Goal: Task Accomplishment & Management: Complete application form

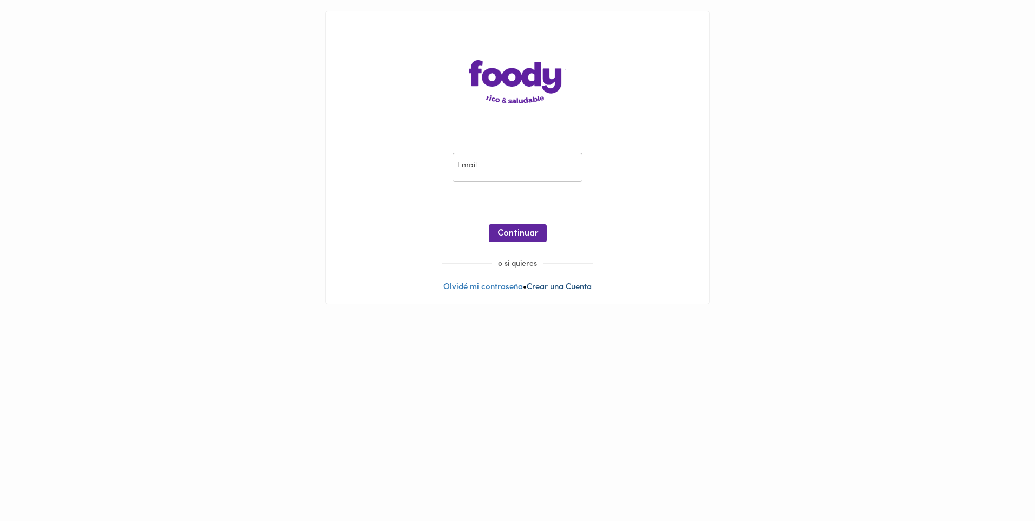
click at [582, 291] on link "Crear una Cuenta" at bounding box center [559, 287] width 65 height 8
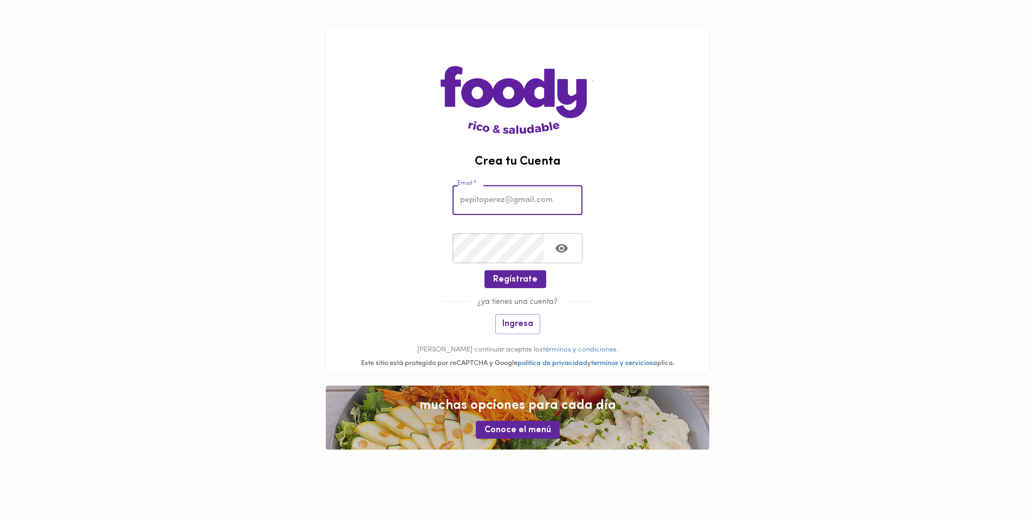
click at [494, 200] on input "email" at bounding box center [517, 200] width 130 height 30
type input "juniorjosegonzalezsantaella@gmail.com"
click at [497, 283] on span "Regístrate" at bounding box center [515, 279] width 44 height 10
click at [510, 277] on span "Regístrate" at bounding box center [515, 279] width 44 height 10
